Goal: Complete application form

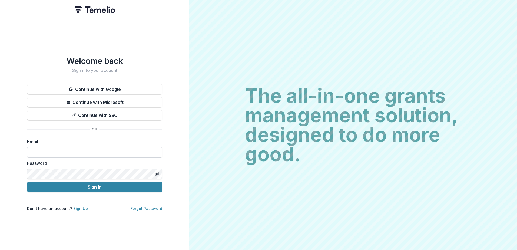
click at [32, 150] on input at bounding box center [94, 152] width 135 height 11
type input "**********"
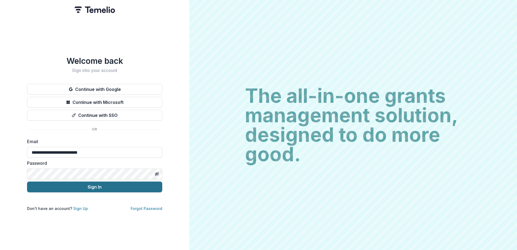
click at [96, 185] on button "Sign In" at bounding box center [94, 186] width 135 height 11
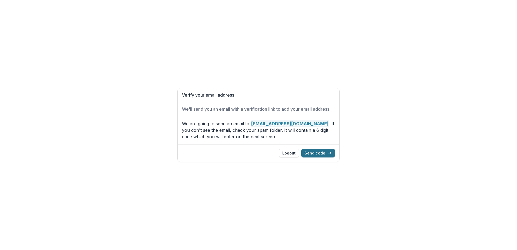
click at [317, 154] on button "Send code" at bounding box center [318, 153] width 34 height 9
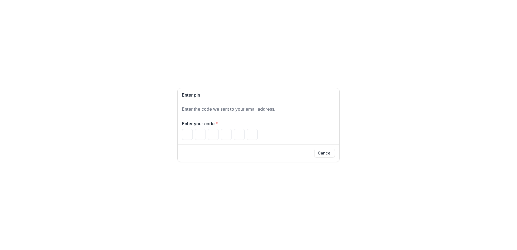
click at [187, 131] on input "Please enter your pin code" at bounding box center [187, 134] width 11 height 11
type input "*"
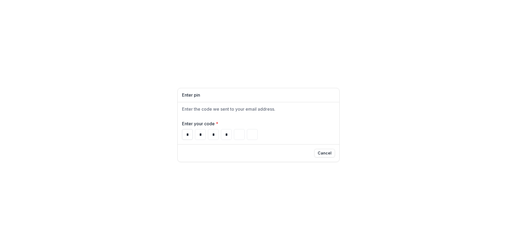
type input "*"
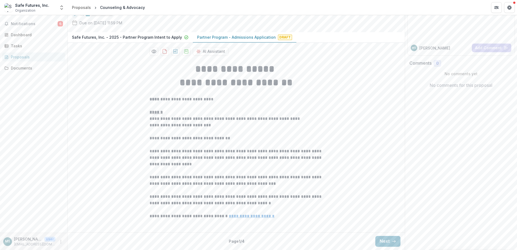
scroll to position [83, 0]
drag, startPoint x: 500, startPoint y: 130, endPoint x: 497, endPoint y: 136, distance: 7.1
click at [497, 136] on div "Send comments or questions to UWSECT in the box below. UWSECT will be notified …" at bounding box center [460, 107] width 112 height 285
click at [379, 240] on button "Next" at bounding box center [387, 241] width 25 height 11
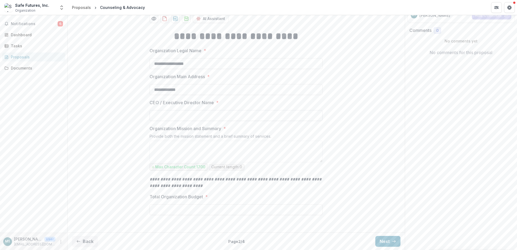
click at [155, 121] on input "CEO / Executive Director Name *" at bounding box center [235, 115] width 173 height 11
type input "*"
type input "**********"
click at [149, 132] on p "Organization Mission and Summary" at bounding box center [185, 128] width 72 height 6
click at [149, 162] on textarea "Organization Mission and Summary *" at bounding box center [235, 151] width 173 height 22
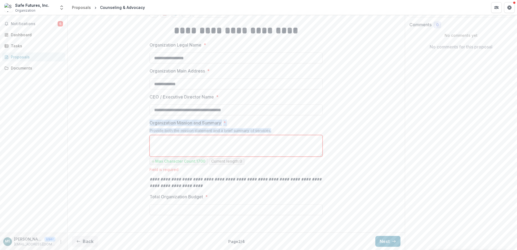
drag, startPoint x: 148, startPoint y: 162, endPoint x: 273, endPoint y: 168, distance: 125.5
click at [273, 168] on div "**********" at bounding box center [236, 124] width 182 height 210
copy div "Organization Mission and Summary * Provide both the mission statement and a bri…"
click at [345, 147] on div "**********" at bounding box center [236, 124] width 337 height 210
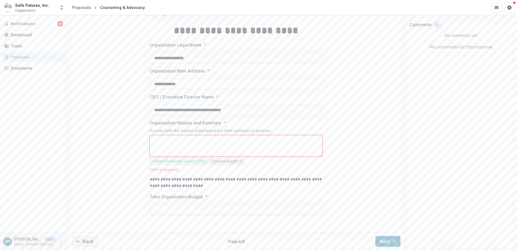
click at [160, 209] on input "Total Organization Budget *" at bounding box center [235, 209] width 173 height 11
type input "**********"
click at [383, 243] on button "Next" at bounding box center [387, 241] width 25 height 11
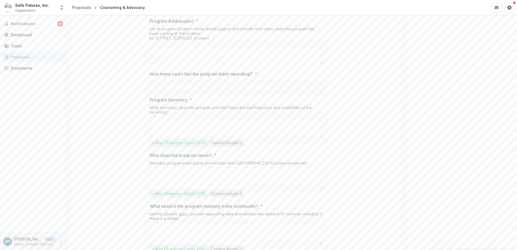
drag, startPoint x: 149, startPoint y: 70, endPoint x: 229, endPoint y: 88, distance: 81.6
click at [229, 66] on div "Program Address(es) * List all program locations funds would support and indica…" at bounding box center [235, 42] width 173 height 48
copy div "Program Address(es) * List all program locations funds would support and indica…"
click at [153, 77] on p "How many years has the program been operating?" at bounding box center [200, 74] width 103 height 6
click at [153, 92] on input "How many years has the program been operating? *" at bounding box center [235, 86] width 173 height 11
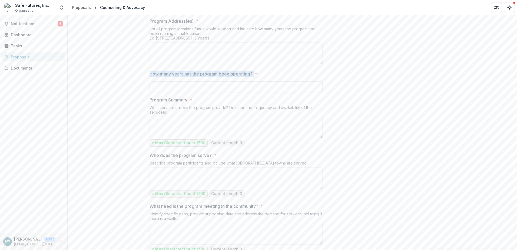
drag, startPoint x: 149, startPoint y: 122, endPoint x: 255, endPoint y: 124, distance: 105.6
click at [255, 77] on label "How many years has the program been operating? *" at bounding box center [234, 74] width 170 height 6
drag, startPoint x: 255, startPoint y: 124, endPoint x: 240, endPoint y: 122, distance: 14.7
copy p "How many years has the program been operating?"
click at [161, 103] on p "Program Summary" at bounding box center [168, 99] width 38 height 6
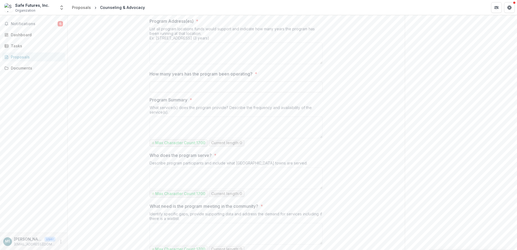
click at [161, 138] on textarea "Program Summary *" at bounding box center [235, 127] width 173 height 22
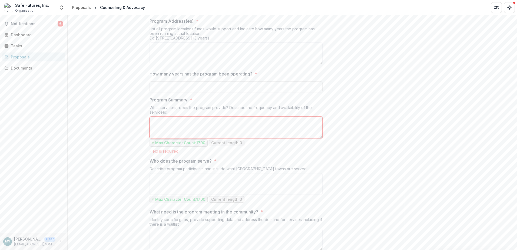
drag, startPoint x: 150, startPoint y: 148, endPoint x: 203, endPoint y: 161, distance: 54.1
click at [203, 153] on div "Program Summary * What service(s) does the program provide? Describe the freque…" at bounding box center [235, 124] width 173 height 57
drag, startPoint x: 203, startPoint y: 161, endPoint x: 170, endPoint y: 149, distance: 34.9
copy div "Program Summary * What service(s) does the program provide? Describe the freque…"
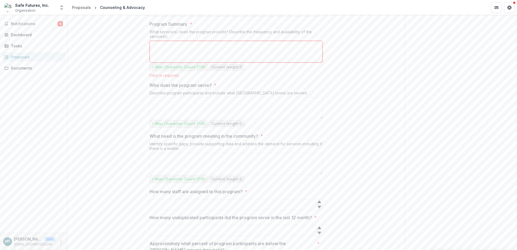
scroll to position [216, 0]
click at [154, 86] on p "Who does the program serve?" at bounding box center [180, 83] width 62 height 6
click at [154, 117] on textarea "Who does the program serve? *" at bounding box center [235, 106] width 173 height 22
drag, startPoint x: 149, startPoint y: 131, endPoint x: 314, endPoint y: 142, distance: 165.7
click at [314, 132] on div "Who does the program serve? * Describe program participants and include what [G…" at bounding box center [235, 106] width 173 height 52
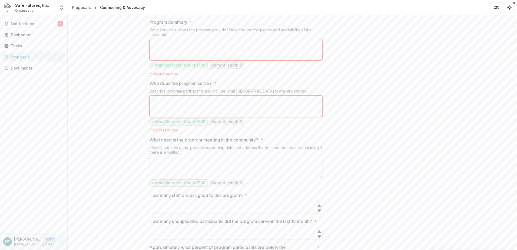
copy div "Who does the program serve? * Describe program participants and include what [G…"
click at [368, 141] on div "**********" at bounding box center [236, 186] width 337 height 588
drag, startPoint x: 514, startPoint y: 87, endPoint x: 515, endPoint y: 102, distance: 15.7
click at [515, 102] on div "**********" at bounding box center [292, 132] width 449 height 234
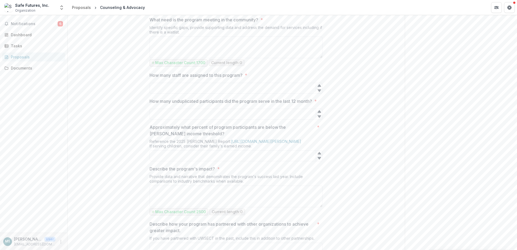
scroll to position [337, 0]
click at [145, 68] on div "**********" at bounding box center [236, 65] width 182 height 588
drag, startPoint x: 150, startPoint y: 69, endPoint x: 229, endPoint y: 81, distance: 80.3
click at [229, 66] on div "What need is the program meeting in the community? * Identify specific gaps, pr…" at bounding box center [235, 40] width 173 height 51
drag, startPoint x: 229, startPoint y: 81, endPoint x: 202, endPoint y: 69, distance: 30.1
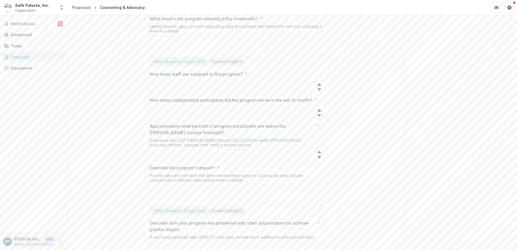
copy div "What need is the program meeting in the community? * Identify specific gaps, pr…"
drag, startPoint x: 149, startPoint y: 149, endPoint x: 172, endPoint y: 153, distance: 23.4
click at [172, 103] on p "How many unduplicated participants did the program serve in the last 12 month?" at bounding box center [230, 100] width 162 height 6
drag, startPoint x: 172, startPoint y: 153, endPoint x: 152, endPoint y: 151, distance: 20.4
copy p "How many unduplicated participants did the program serve in the last 12 month?"
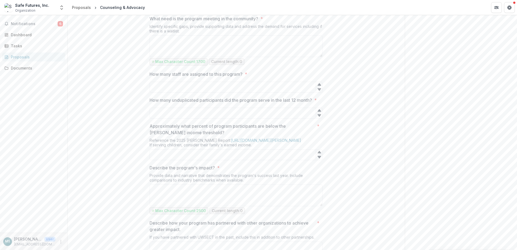
click at [435, 145] on div "Send comments or questions to UWSECT in the box below. UWSECT will be notified …" at bounding box center [460, 28] width 112 height 701
drag, startPoint x: 515, startPoint y: 129, endPoint x: 511, endPoint y: 143, distance: 14.2
click at [511, 143] on div "Send comments or questions to UWSECT in the box below. UWSECT will be notified …" at bounding box center [460, 28] width 112 height 701
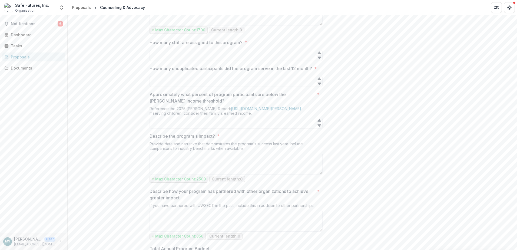
scroll to position [373, 0]
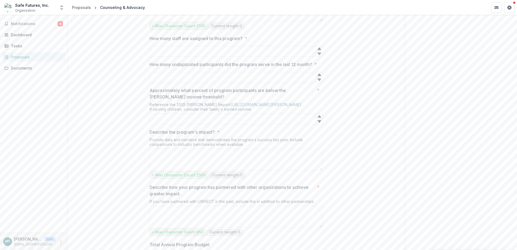
drag, startPoint x: 149, startPoint y: 146, endPoint x: 259, endPoint y: 164, distance: 112.3
click at [259, 164] on div "**********" at bounding box center [236, 30] width 182 height 588
copy div "Approximately what percent of program participants are below the [PERSON_NAME] …"
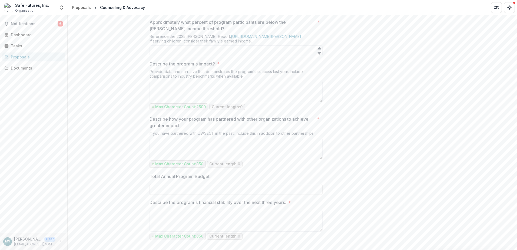
scroll to position [445, 0]
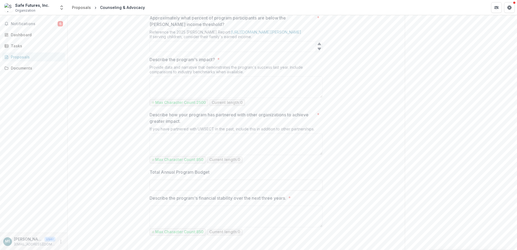
drag, startPoint x: 149, startPoint y: 114, endPoint x: 252, endPoint y: 127, distance: 104.0
click at [252, 107] on div "Describe the program's impact? * Provide data and narrative that demonstrates t…" at bounding box center [235, 81] width 173 height 51
copy div "Describe the program's impact? * Provide data and narrative that demonstrates t…"
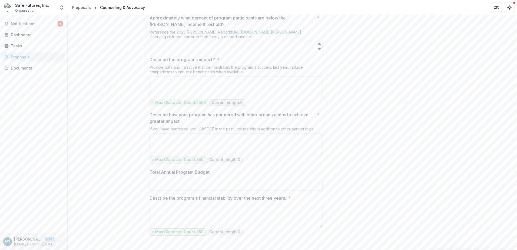
click at [150, 124] on p "Describe how your program has partnered with other organizations to achieve gre…" at bounding box center [231, 117] width 165 height 13
click at [150, 155] on textarea "Describe how your program has partnered with other organizations to achieve gre…" at bounding box center [235, 144] width 173 height 22
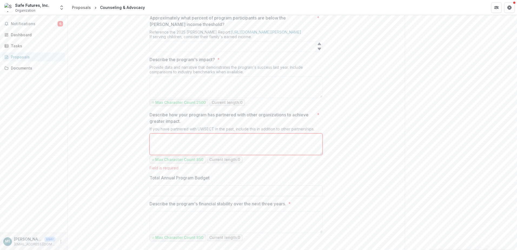
drag, startPoint x: 150, startPoint y: 170, endPoint x: 317, endPoint y: 185, distance: 167.6
click at [317, 170] on div "Describe how your program has partnered with other organizations to achieve gre…" at bounding box center [235, 140] width 173 height 59
copy div "Describe how your program has partnered with other organizations to achieve gre…"
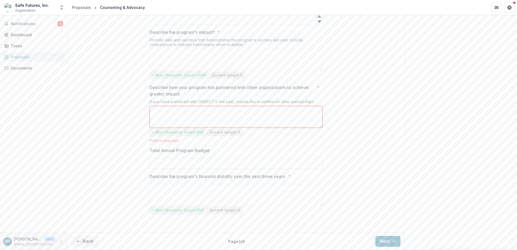
scroll to position [528, 0]
drag, startPoint x: 149, startPoint y: 176, endPoint x: 287, endPoint y: 174, distance: 138.1
click at [286, 174] on p "Describe the program's financial stability over the next three years." at bounding box center [217, 176] width 136 height 6
drag, startPoint x: 287, startPoint y: 174, endPoint x: 283, endPoint y: 176, distance: 4.6
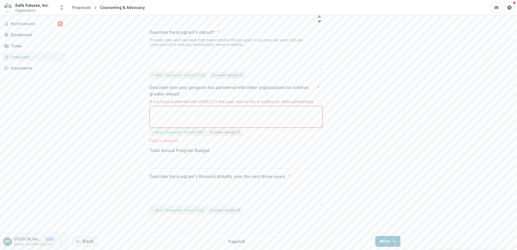
click at [379, 239] on button "Next" at bounding box center [387, 241] width 25 height 11
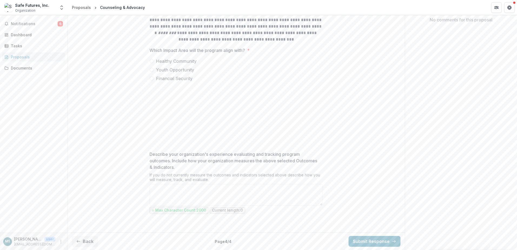
scroll to position [118, 0]
click at [151, 63] on span at bounding box center [151, 61] width 4 height 4
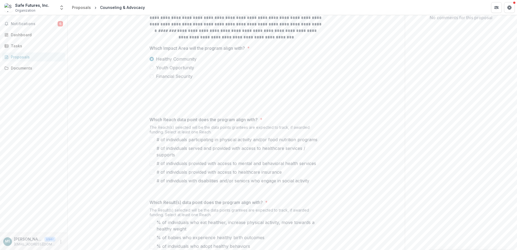
drag, startPoint x: 514, startPoint y: 125, endPoint x: 514, endPoint y: 147, distance: 21.3
click at [514, 147] on div "Send comments or questions to UWSECT in the box below. UWSECT will be notified …" at bounding box center [460, 160] width 112 height 526
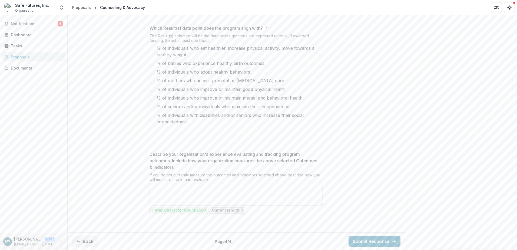
scroll to position [341, 0]
drag, startPoint x: 150, startPoint y: 154, endPoint x: 212, endPoint y: 165, distance: 62.6
click at [212, 165] on p "Describe your organization's experience evaluating and tracking program outcome…" at bounding box center [234, 160] width 170 height 19
drag, startPoint x: 140, startPoint y: 151, endPoint x: 180, endPoint y: 166, distance: 42.5
click at [180, 166] on div "**********" at bounding box center [236, 23] width 337 height 414
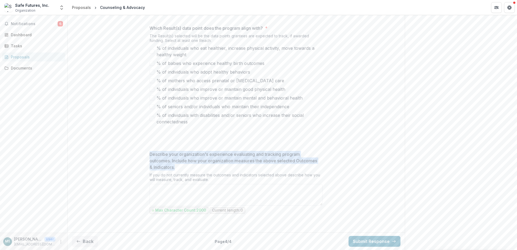
drag, startPoint x: 180, startPoint y: 166, endPoint x: 166, endPoint y: 159, distance: 15.6
click at [363, 82] on div "**********" at bounding box center [236, 23] width 337 height 414
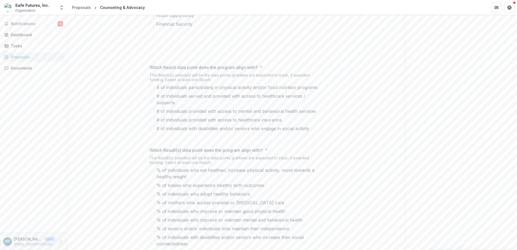
scroll to position [170, 0]
drag, startPoint x: 150, startPoint y: 117, endPoint x: 310, endPoint y: 179, distance: 171.7
click at [310, 131] on div "Which Reach data point does the program align with? * The Reach(s) selected wil…" at bounding box center [235, 98] width 173 height 68
click at [289, 110] on div "**********" at bounding box center [235, 145] width 173 height 414
drag, startPoint x: 147, startPoint y: 117, endPoint x: 305, endPoint y: 179, distance: 169.9
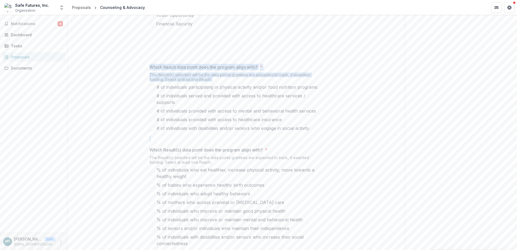
click at [305, 179] on div "**********" at bounding box center [236, 145] width 182 height 414
drag, startPoint x: 305, startPoint y: 179, endPoint x: 317, endPoint y: 178, distance: 12.2
click at [317, 131] on label "# of individuals with disabilities and/or seniors who engage in social activity" at bounding box center [235, 128] width 173 height 6
drag, startPoint x: 318, startPoint y: 178, endPoint x: 238, endPoint y: 148, distance: 85.1
click at [238, 131] on div "# of individuals participating in physical activity and/or food nutrition progr…" at bounding box center [235, 108] width 173 height 48
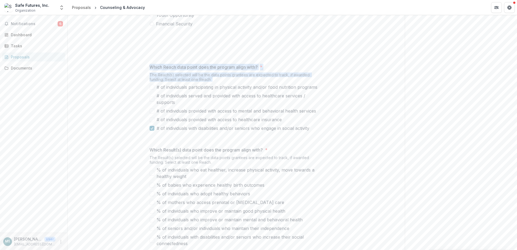
drag, startPoint x: 148, startPoint y: 115, endPoint x: 247, endPoint y: 170, distance: 114.5
click at [247, 170] on div "**********" at bounding box center [236, 145] width 182 height 414
click at [339, 170] on div "**********" at bounding box center [236, 145] width 337 height 414
click at [337, 171] on div "**********" at bounding box center [236, 145] width 337 height 414
drag, startPoint x: 150, startPoint y: 116, endPoint x: 202, endPoint y: 128, distance: 53.1
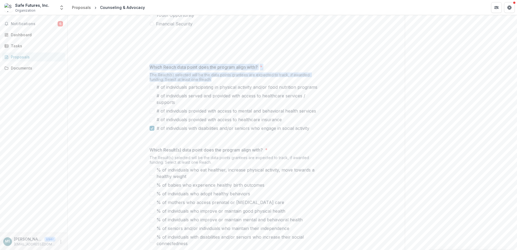
click at [202, 128] on div "Which Reach data point does the program align with? * The Reach(s) selected wil…" at bounding box center [235, 98] width 173 height 68
drag, startPoint x: 202, startPoint y: 128, endPoint x: 172, endPoint y: 115, distance: 32.2
drag, startPoint x: 314, startPoint y: 176, endPoint x: 296, endPoint y: 159, distance: 25.2
click at [296, 131] on div "# of individuals participating in physical activity and/or food nutrition progr…" at bounding box center [235, 108] width 173 height 48
drag, startPoint x: 514, startPoint y: 96, endPoint x: 512, endPoint y: 111, distance: 14.7
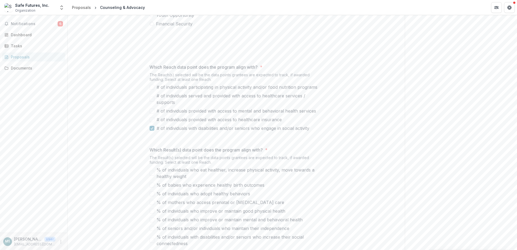
click at [512, 111] on div "Send comments or questions to UWSECT in the box below. UWSECT will be notified …" at bounding box center [460, 108] width 112 height 526
drag, startPoint x: 515, startPoint y: 103, endPoint x: 512, endPoint y: 134, distance: 30.9
click at [512, 134] on div "Send comments or questions to UWSECT in the box below. UWSECT will be notified …" at bounding box center [460, 108] width 112 height 526
click at [145, 197] on div "**********" at bounding box center [236, 145] width 182 height 414
drag, startPoint x: 149, startPoint y: 199, endPoint x: 248, endPoint y: 211, distance: 99.6
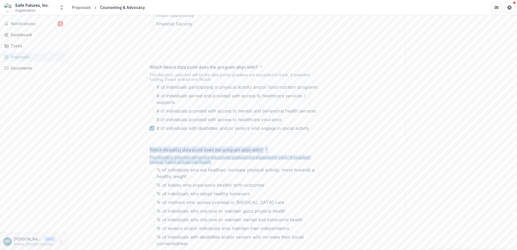
click at [248, 211] on div "Which Result(s) data point does the program align with? * The Result(s) selecte…" at bounding box center [235, 196] width 173 height 100
drag, startPoint x: 248, startPoint y: 211, endPoint x: 215, endPoint y: 200, distance: 34.8
click at [472, 164] on div "Send comments or questions to UWSECT in the box below. UWSECT will be notified …" at bounding box center [460, 108] width 112 height 526
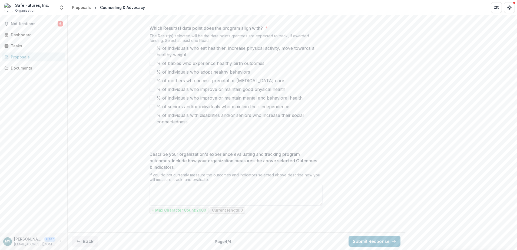
scroll to position [341, 0]
click at [79, 241] on line "button" at bounding box center [78, 241] width 3 height 0
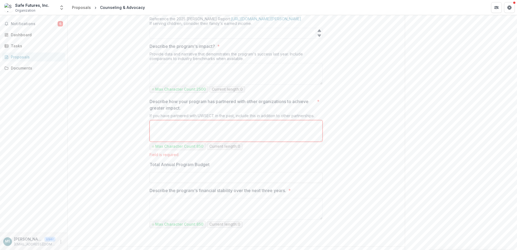
scroll to position [448, 0]
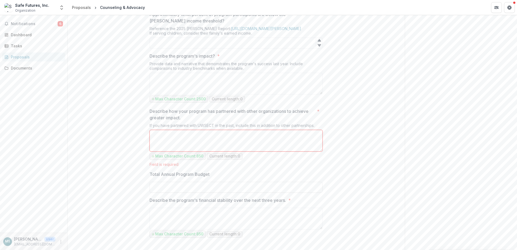
drag, startPoint x: 514, startPoint y: 166, endPoint x: 511, endPoint y: 81, distance: 84.6
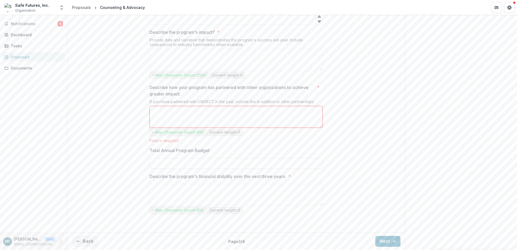
scroll to position [528, 0]
click at [78, 240] on icon "button" at bounding box center [78, 241] width 4 height 4
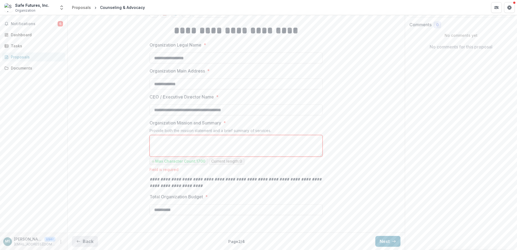
click at [83, 239] on button "Back" at bounding box center [85, 241] width 26 height 11
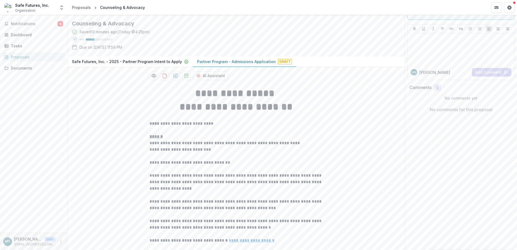
scroll to position [0, 0]
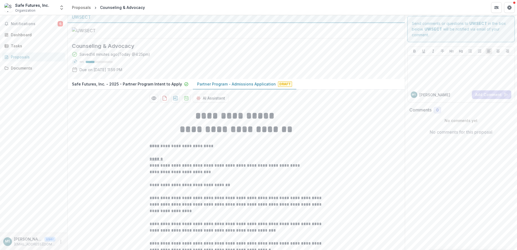
scroll to position [2, 0]
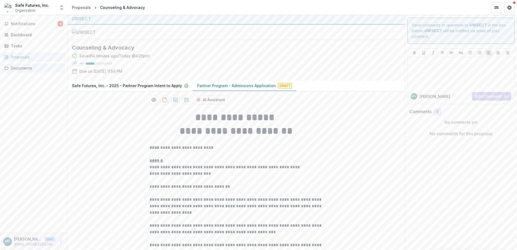
click at [19, 68] on div "Documents" at bounding box center [36, 68] width 50 height 6
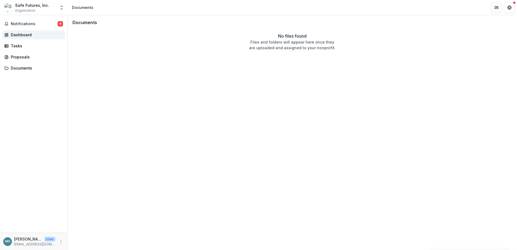
click at [21, 33] on div "Dashboard" at bounding box center [36, 35] width 50 height 6
